Goal: Task Accomplishment & Management: Complete application form

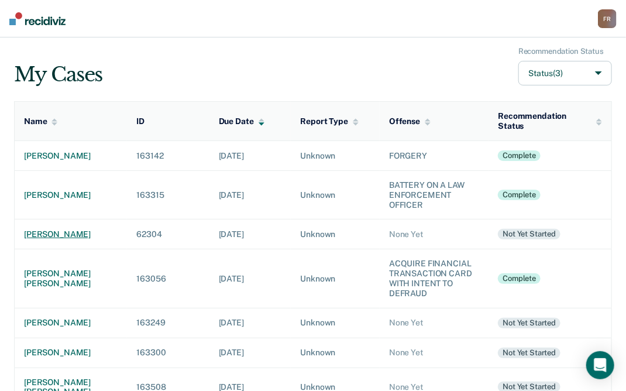
click at [54, 238] on div "[PERSON_NAME]" at bounding box center [71, 234] width 94 height 10
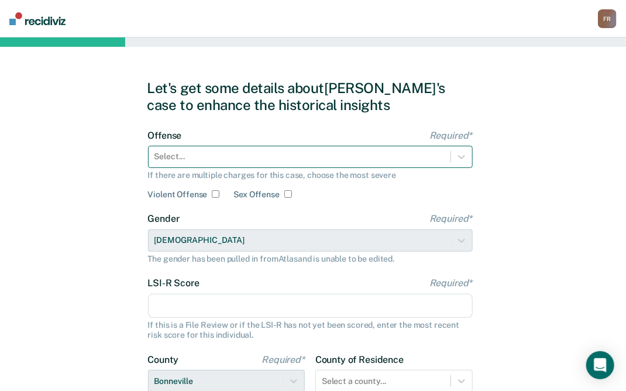
click at [188, 154] on div at bounding box center [299, 156] width 290 height 12
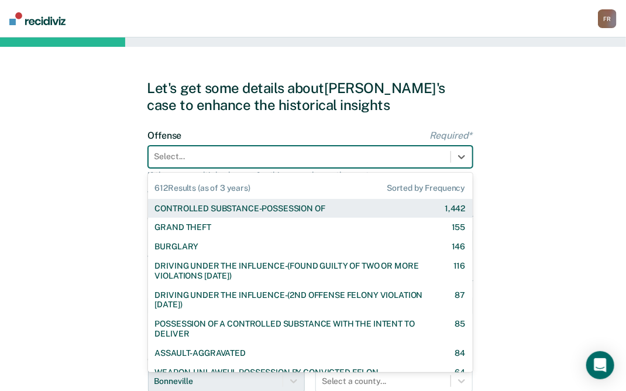
click at [211, 206] on div "CONTROLLED SUBSTANCE-POSSESSION OF" at bounding box center [240, 209] width 170 height 10
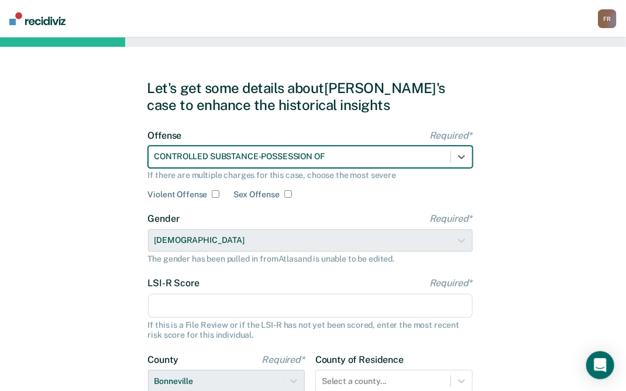
click at [208, 299] on input "LSI-R Score Required*" at bounding box center [310, 306] width 325 height 25
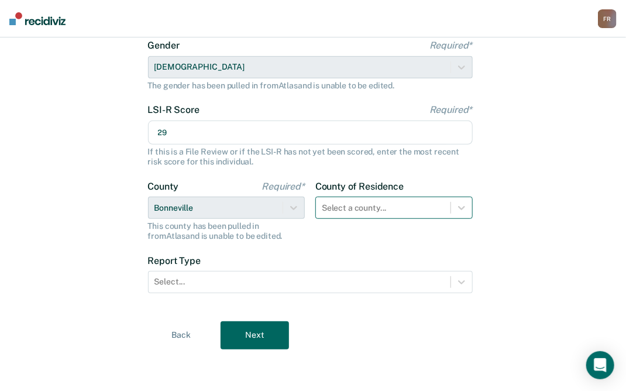
type input "29"
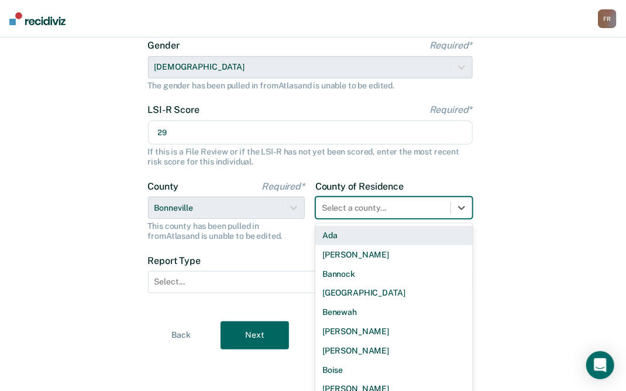
scroll to position [181, 0]
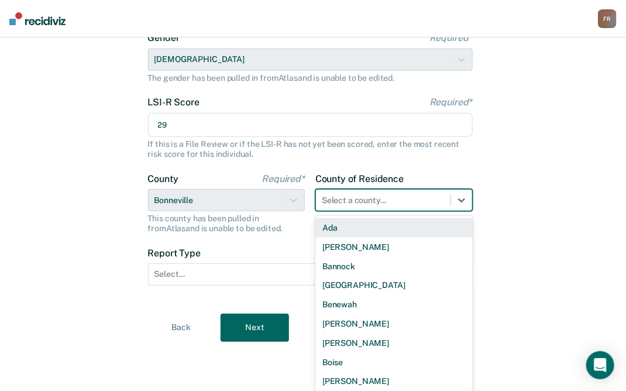
click at [332, 211] on div "County of Residence 44 results available. Use Up and Down to choose options, pr…" at bounding box center [393, 203] width 157 height 60
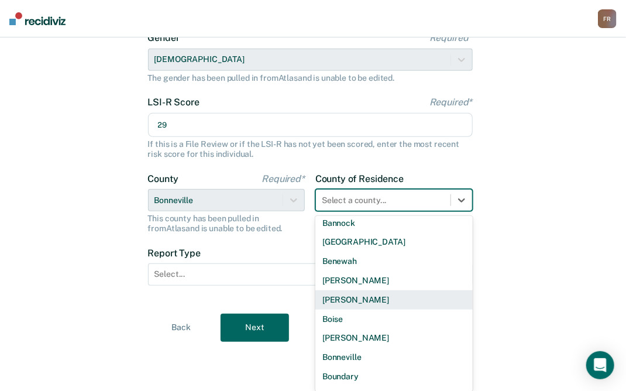
scroll to position [58, 0]
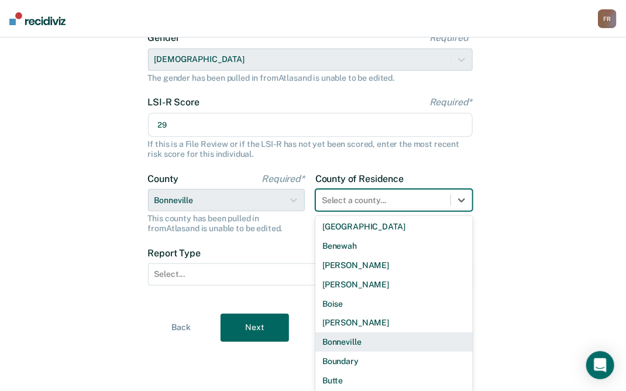
click at [333, 344] on div "Bonneville" at bounding box center [393, 341] width 157 height 19
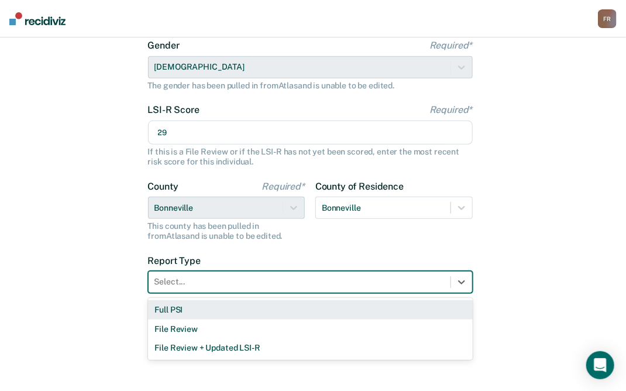
click at [248, 286] on div at bounding box center [299, 281] width 290 height 12
click at [214, 306] on div "Full PSI" at bounding box center [310, 309] width 325 height 19
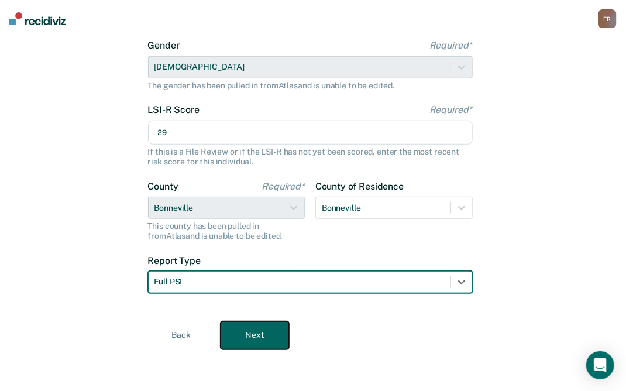
click at [260, 331] on button "Next" at bounding box center [255, 335] width 68 height 28
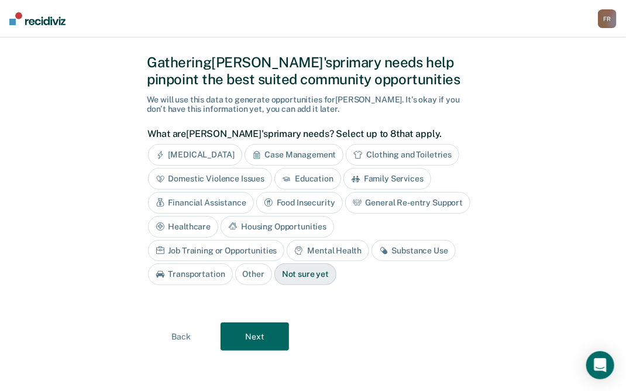
click at [279, 149] on div "Case Management" at bounding box center [293, 155] width 99 height 22
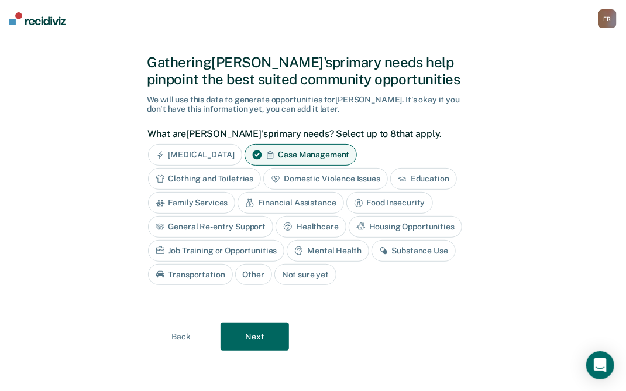
click at [299, 228] on div "Healthcare" at bounding box center [310, 227] width 71 height 22
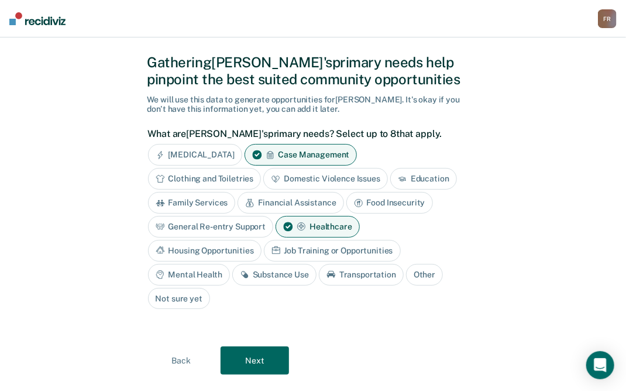
click at [206, 267] on div "Mental Health" at bounding box center [189, 275] width 82 height 22
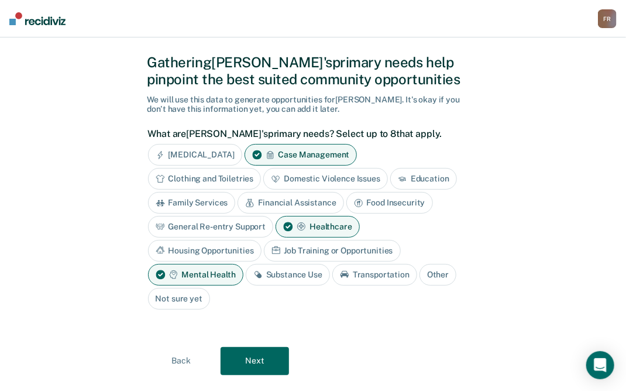
click at [285, 272] on div "Substance Use" at bounding box center [288, 275] width 84 height 22
click at [394, 271] on div "Transportation" at bounding box center [388, 275] width 85 height 22
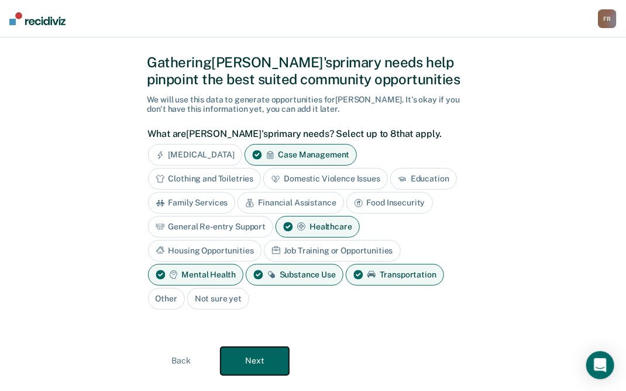
click at [255, 355] on button "Next" at bounding box center [255, 361] width 68 height 28
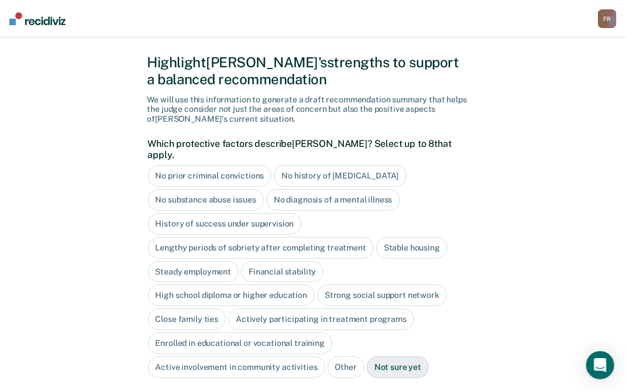
click at [400, 237] on div "Stable housing" at bounding box center [411, 248] width 71 height 22
click at [213, 285] on div "High school diploma or higher education" at bounding box center [231, 296] width 167 height 22
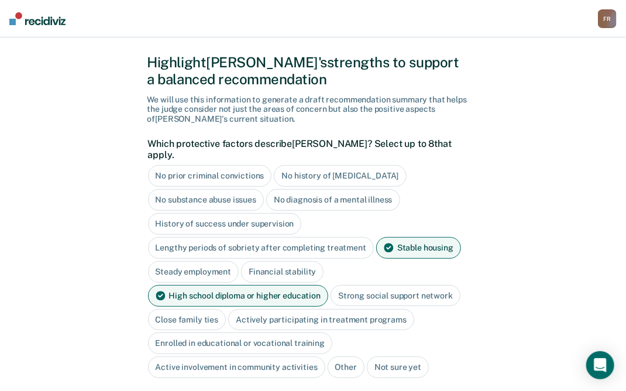
click at [207, 309] on div "Close family ties" at bounding box center [187, 320] width 78 height 22
click at [288, 313] on div "Actively participating in treatment programs" at bounding box center [335, 320] width 186 height 22
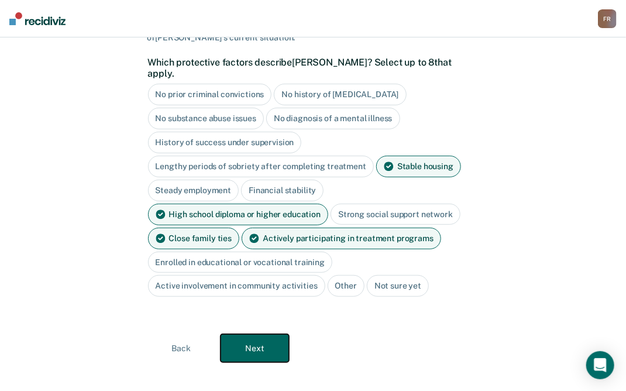
click at [254, 342] on button "Next" at bounding box center [255, 348] width 68 height 28
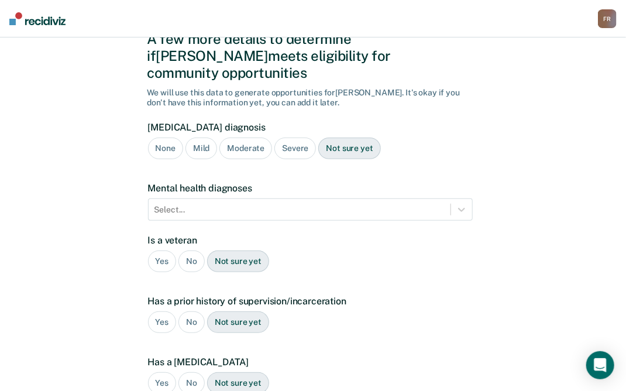
scroll to position [29, 0]
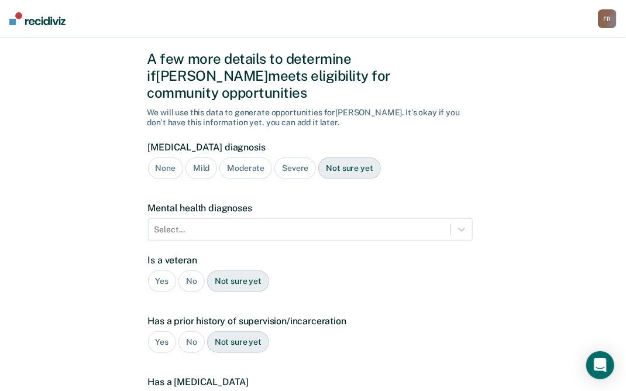
drag, startPoint x: 196, startPoint y: 260, endPoint x: 192, endPoint y: 272, distance: 12.4
click at [195, 270] on div "No" at bounding box center [191, 281] width 26 height 22
click at [186, 331] on div "No" at bounding box center [191, 342] width 26 height 22
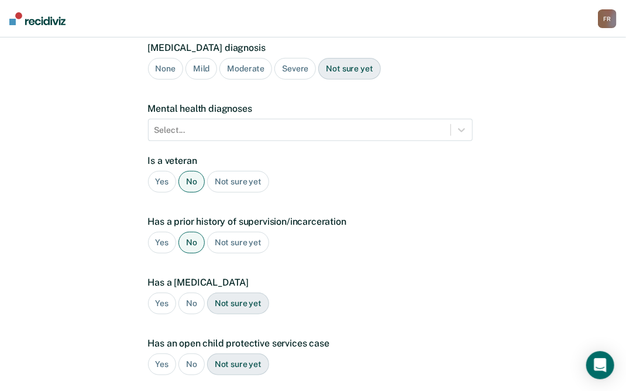
scroll to position [146, 0]
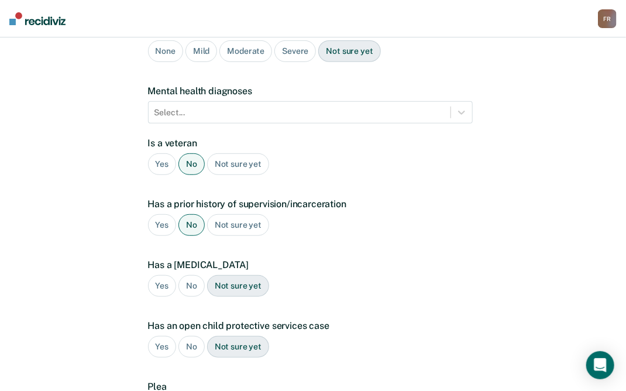
click at [161, 214] on div "Yes" at bounding box center [162, 225] width 29 height 22
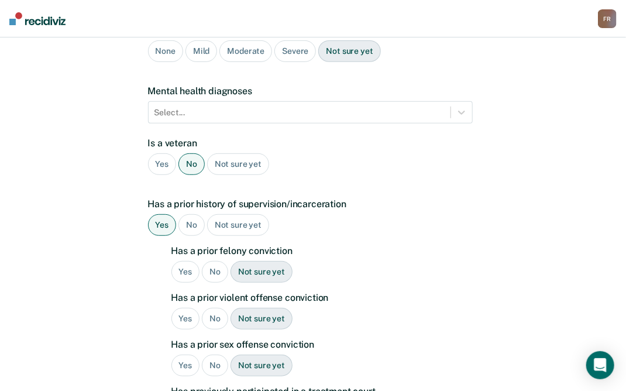
click at [187, 261] on div "Yes" at bounding box center [185, 272] width 29 height 22
click at [208, 308] on div "No" at bounding box center [215, 319] width 26 height 22
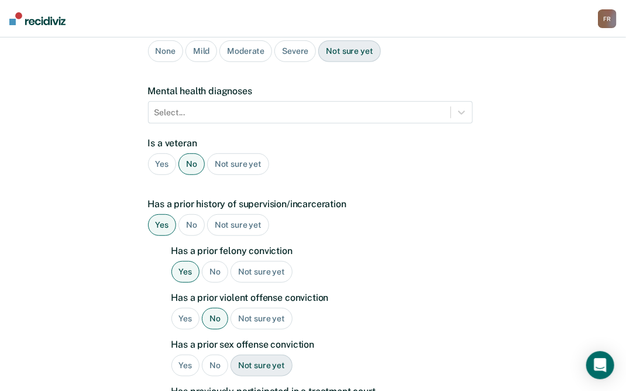
click at [212, 354] on div "No" at bounding box center [215, 365] width 26 height 22
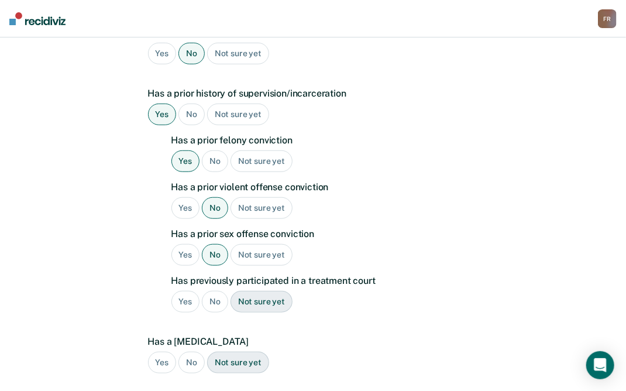
scroll to position [263, 0]
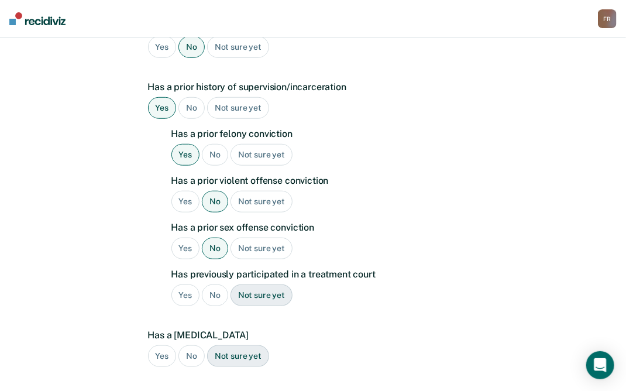
click at [187, 284] on div "Yes" at bounding box center [185, 295] width 29 height 22
click at [185, 345] on div "No" at bounding box center [191, 356] width 26 height 22
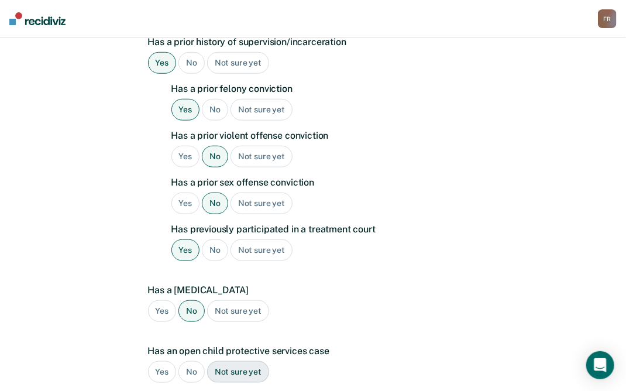
scroll to position [380, 0]
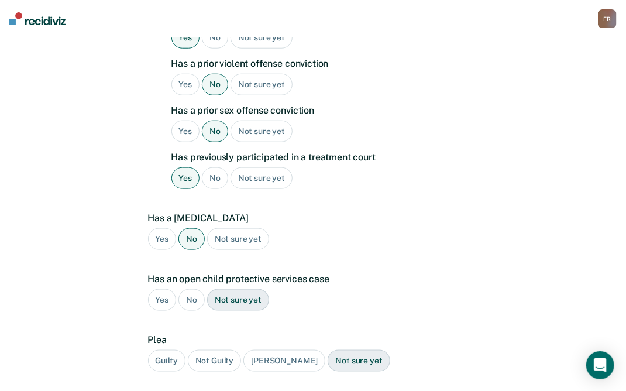
click at [192, 289] on div "No" at bounding box center [191, 300] width 26 height 22
click at [177, 350] on div "Guilty" at bounding box center [166, 361] width 37 height 22
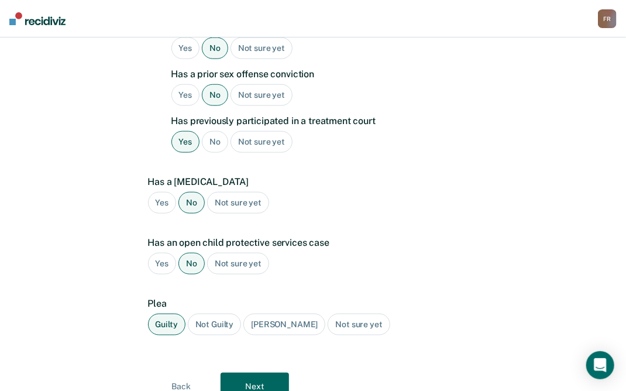
scroll to position [449, 0]
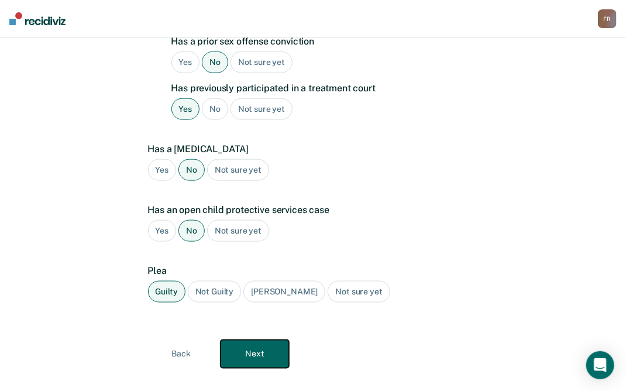
click at [254, 340] on button "Next" at bounding box center [255, 354] width 68 height 28
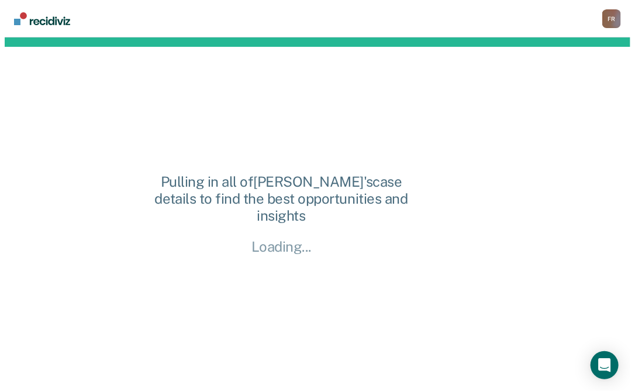
scroll to position [0, 0]
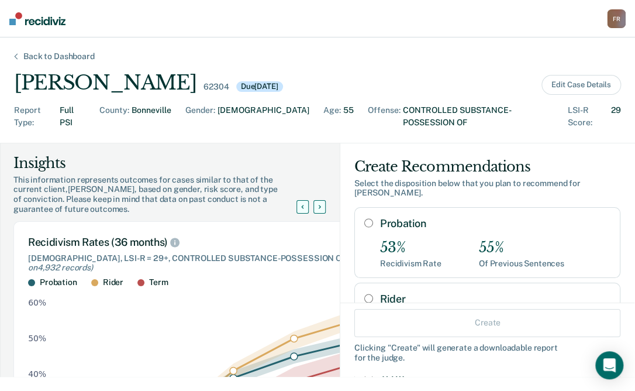
click at [364, 218] on input "Probation" at bounding box center [368, 222] width 9 height 9
radio input "true"
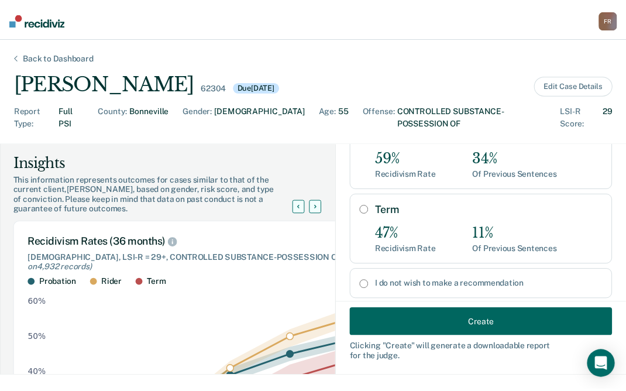
scroll to position [211, 0]
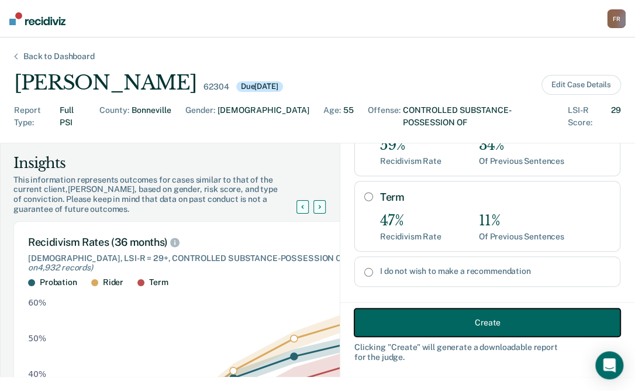
click at [459, 321] on button "Create" at bounding box center [487, 322] width 266 height 28
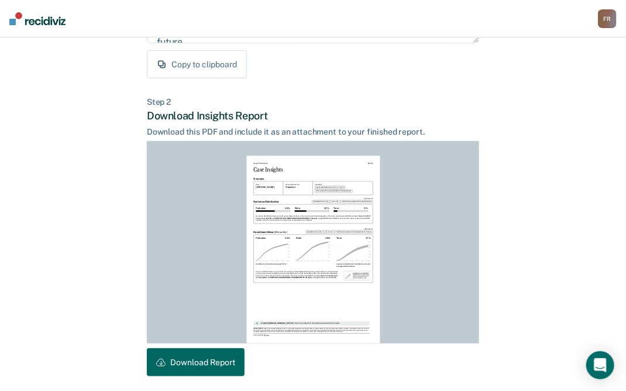
scroll to position [276, 0]
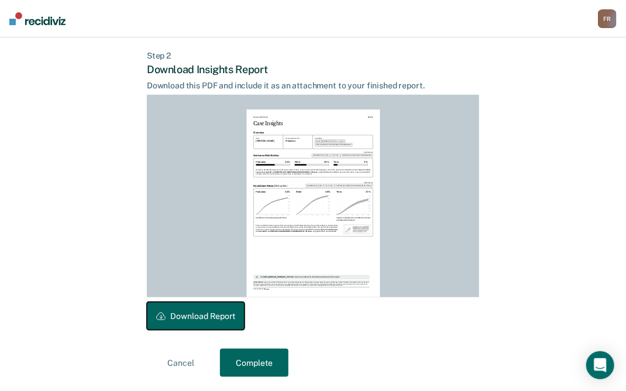
click at [184, 309] on button "Download Report" at bounding box center [196, 316] width 98 height 28
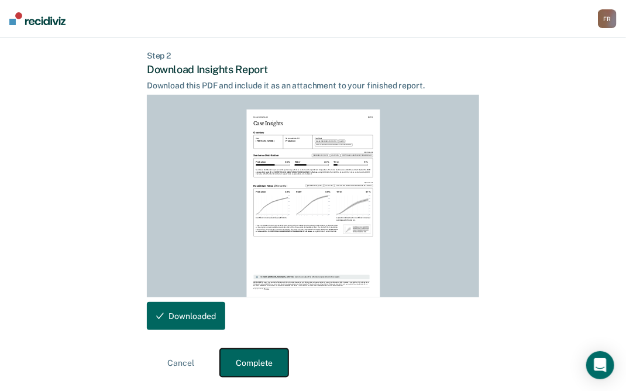
click at [242, 361] on button "Complete" at bounding box center [254, 363] width 68 height 28
